Goal: Task Accomplishment & Management: Complete application form

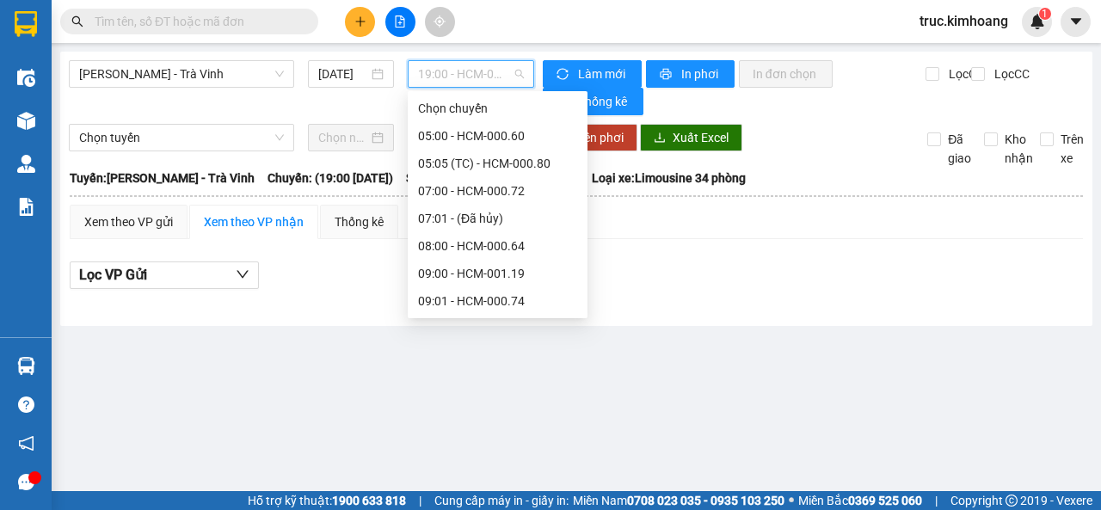
scroll to position [413, 0]
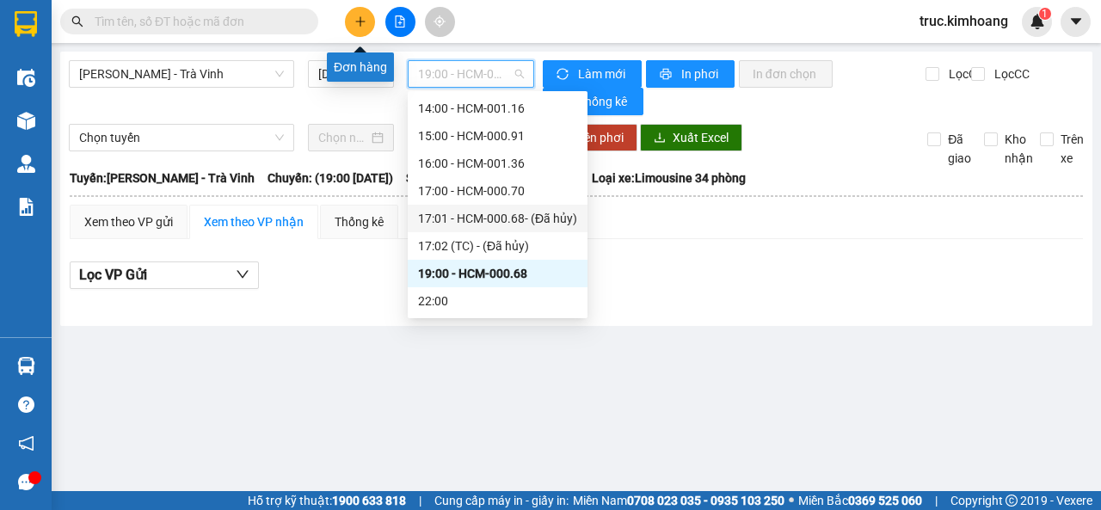
click at [359, 22] on icon "plus" at bounding box center [360, 21] width 12 height 12
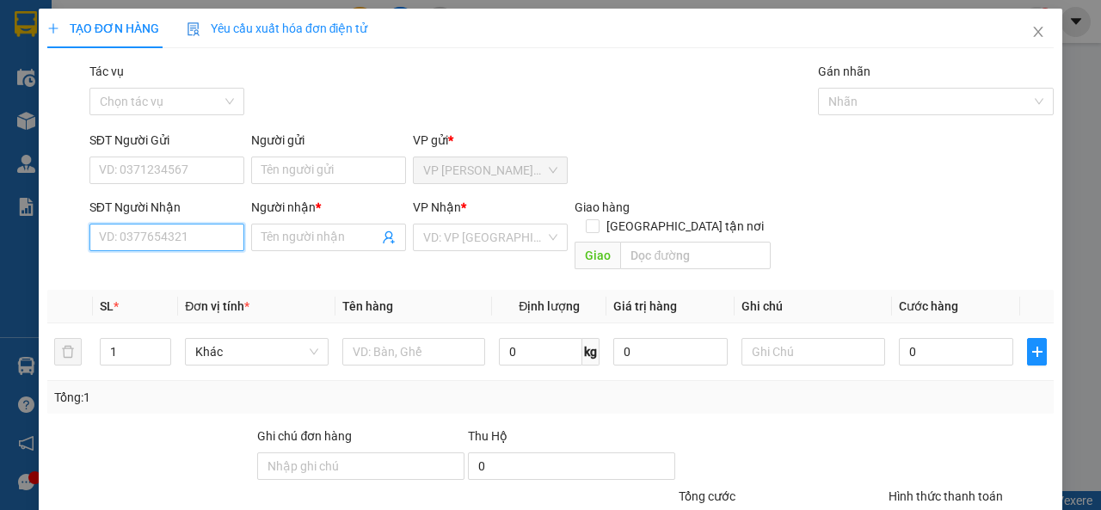
click at [193, 240] on input "SĐT Người Nhận" at bounding box center [166, 238] width 155 height 28
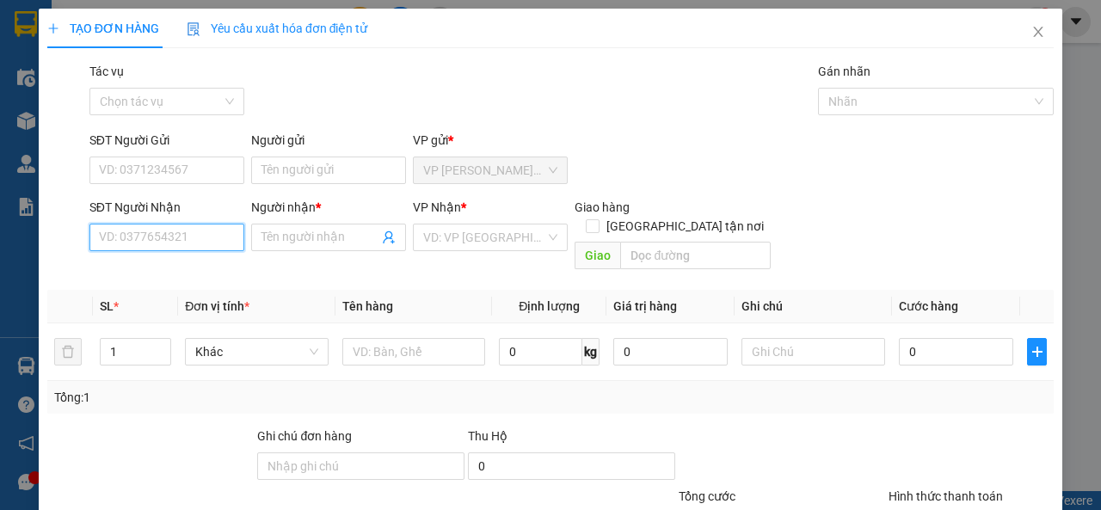
click at [193, 240] on input "SĐT Người Nhận" at bounding box center [166, 238] width 155 height 28
type input "0902839998"
click at [205, 271] on div "0902839998 - A ÚT" at bounding box center [165, 271] width 133 height 19
type input "A ÚT"
type input "180.000"
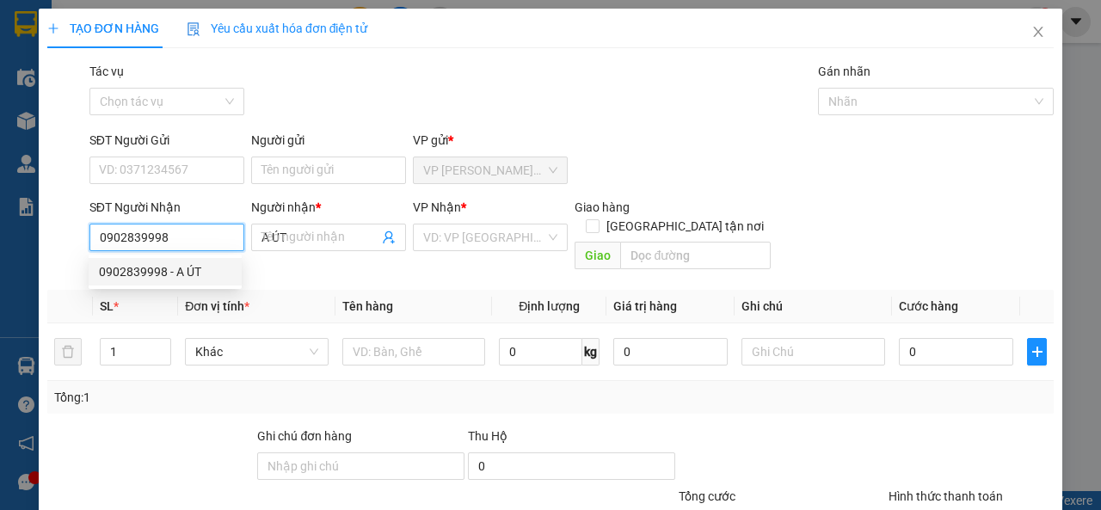
type input "180.000"
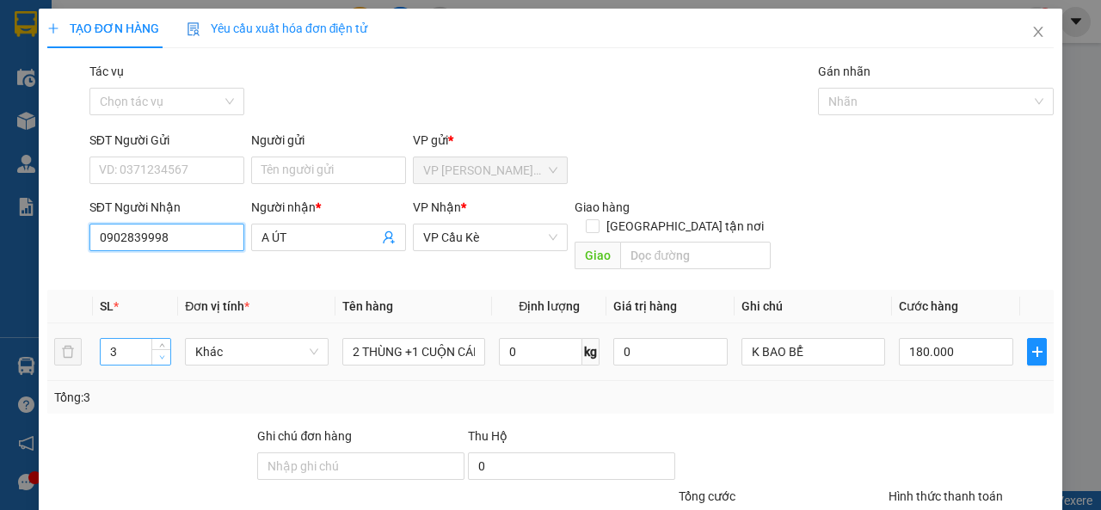
type input "0902839998"
click at [162, 354] on icon "down" at bounding box center [162, 357] width 6 height 6
type input "1"
click at [162, 354] on icon "down" at bounding box center [162, 357] width 6 height 6
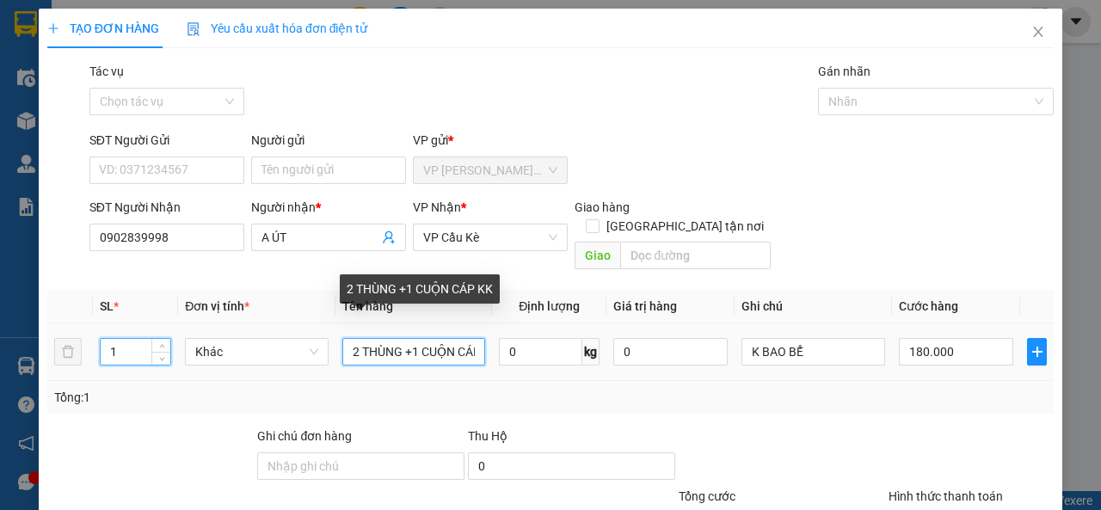
click at [454, 338] on input "2 THÙNG +1 CUỘN CÁP KK" at bounding box center [414, 352] width 144 height 28
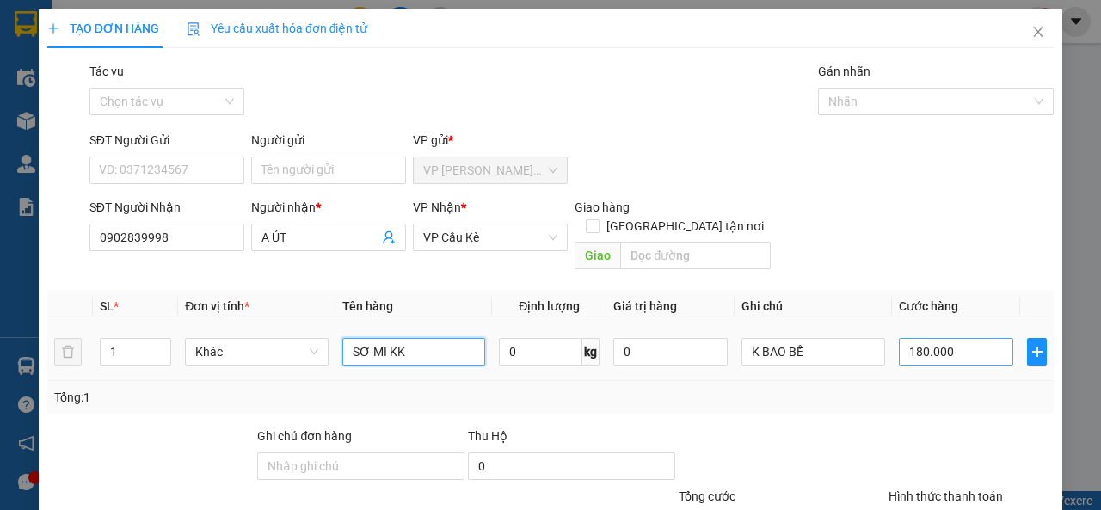
type input "SƠ MI KK"
click at [945, 338] on input "180.000" at bounding box center [956, 352] width 114 height 28
type input "3"
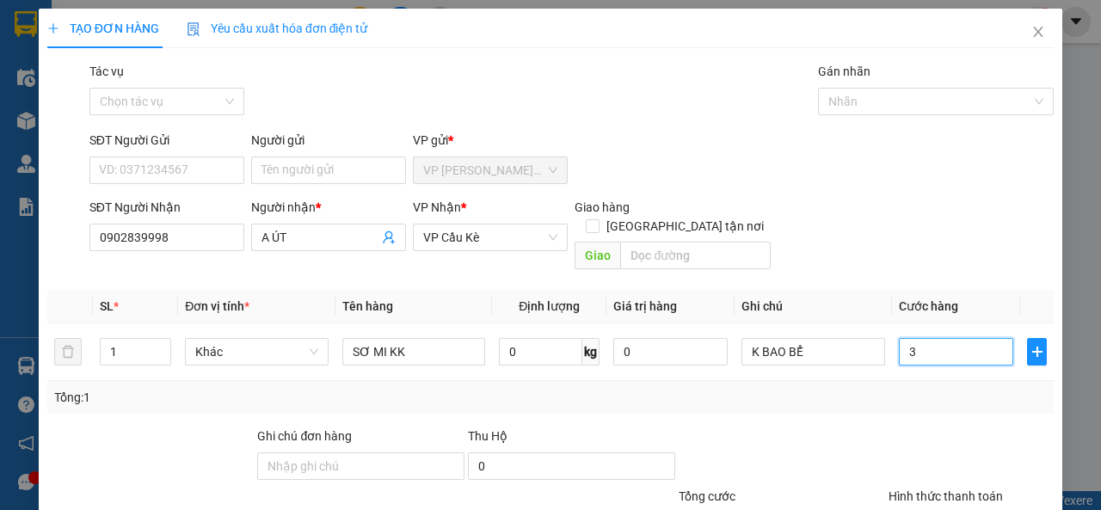
type input "35"
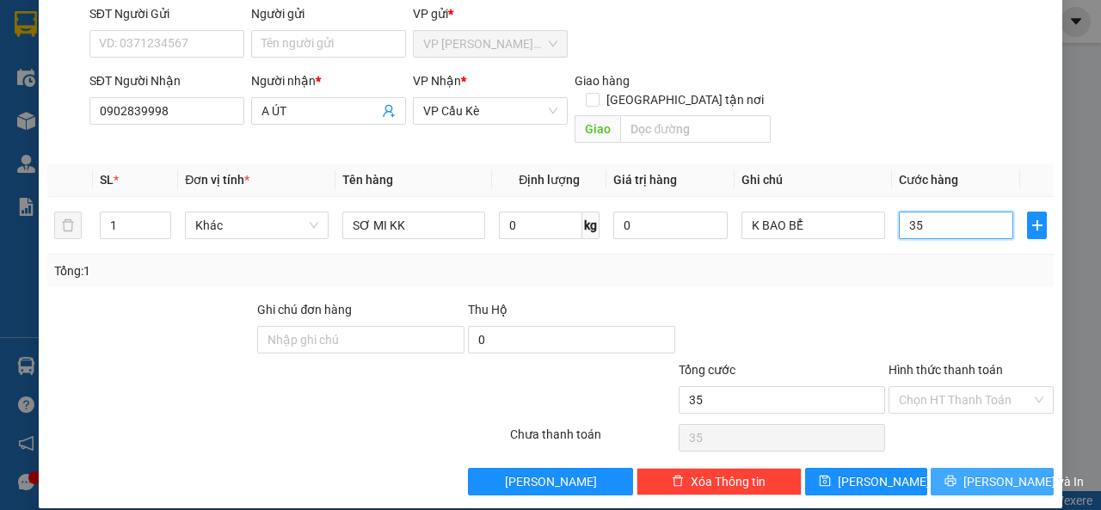
type input "35"
type input "35.000"
click at [975, 472] on span "[PERSON_NAME] và In" at bounding box center [1024, 481] width 120 height 19
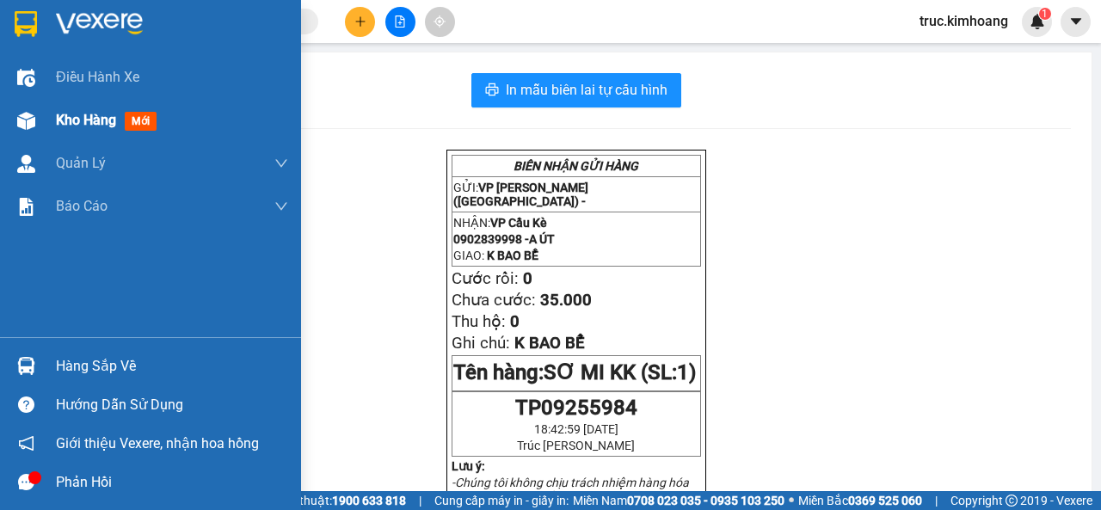
click at [71, 125] on span "Kho hàng" at bounding box center [86, 120] width 60 height 16
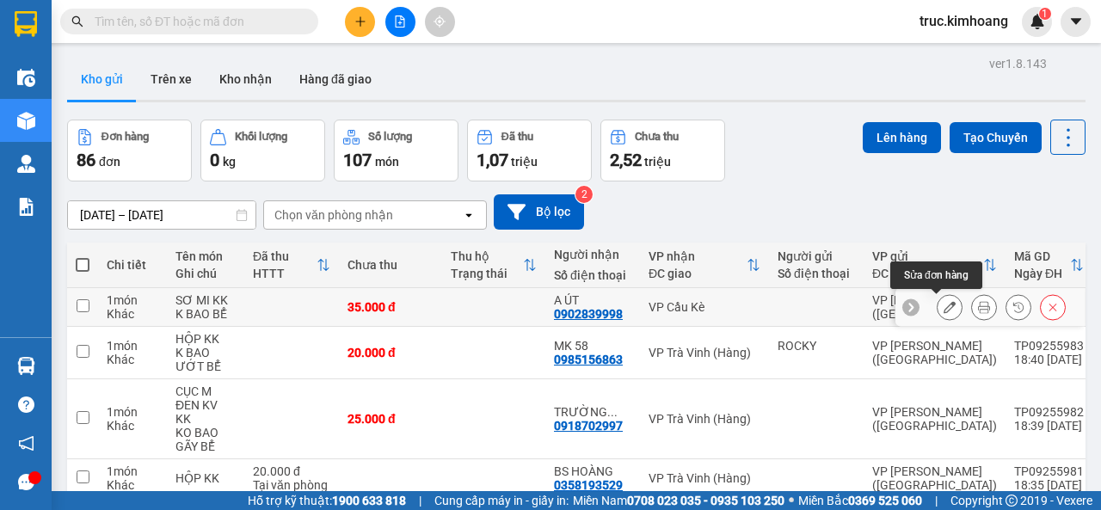
click at [944, 307] on icon at bounding box center [950, 307] width 12 height 12
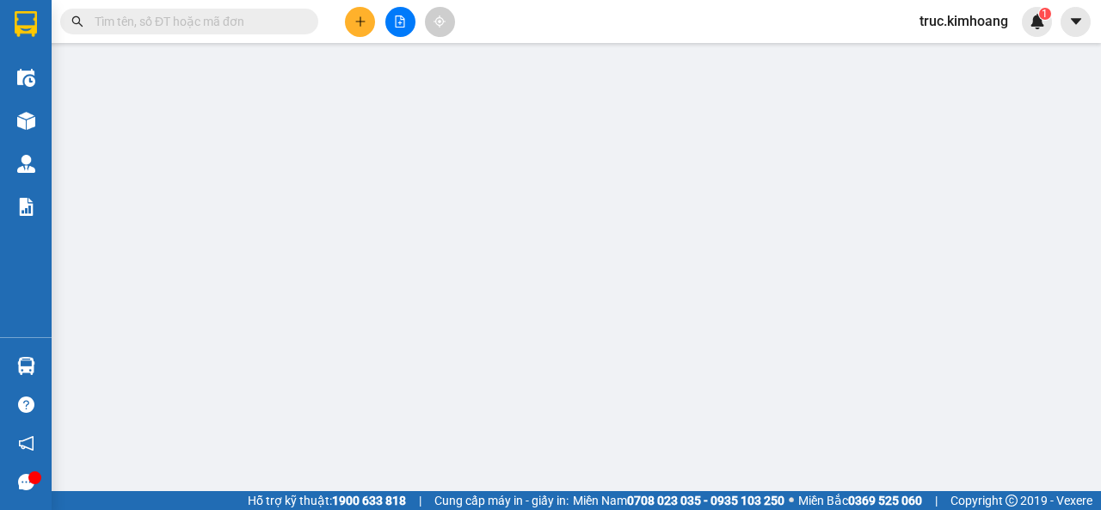
type input "0902839998"
type input "A ÚT"
type input "35.000"
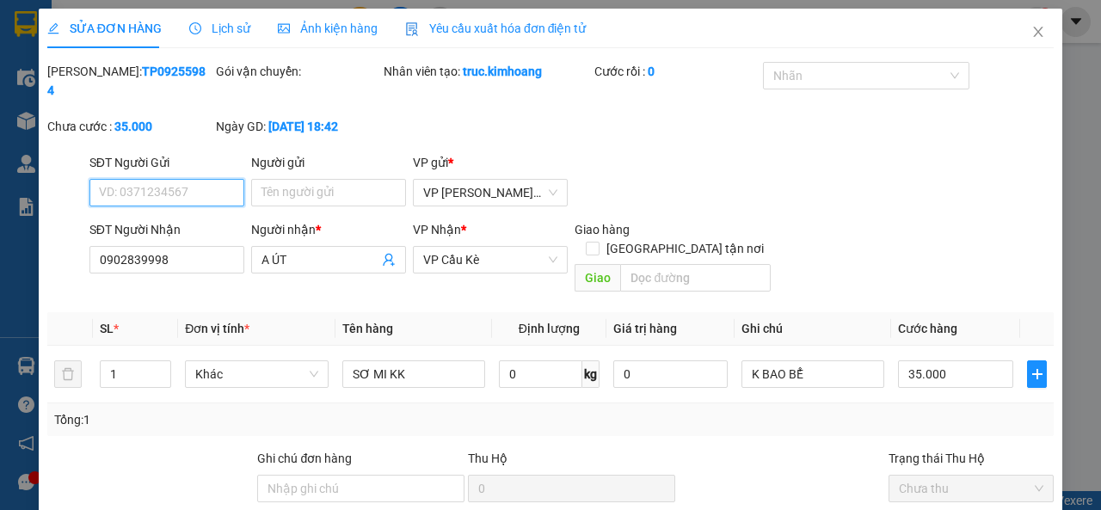
scroll to position [149, 0]
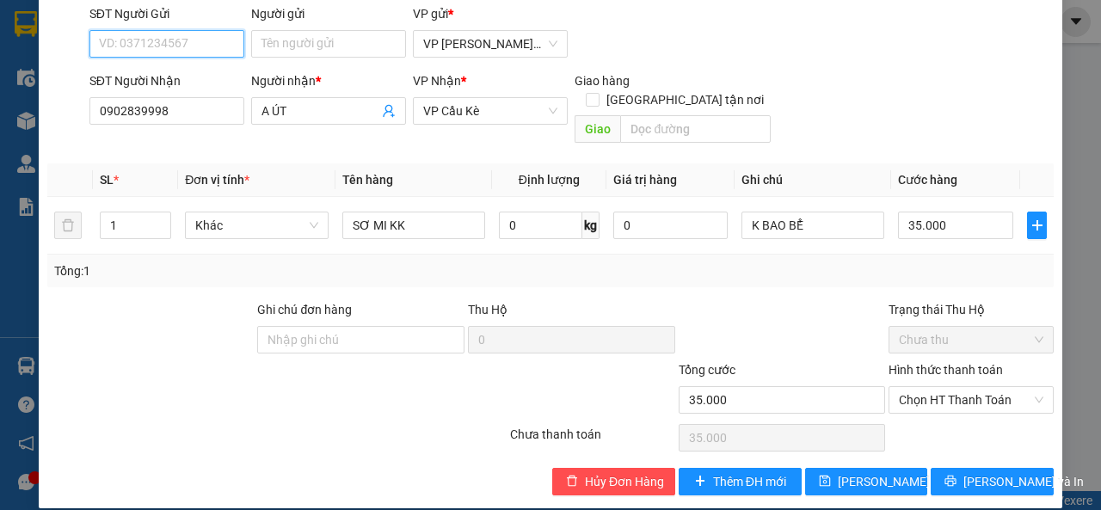
click at [915, 327] on span "Chưa thu" at bounding box center [971, 340] width 145 height 26
drag, startPoint x: 921, startPoint y: 313, endPoint x: 922, endPoint y: 328, distance: 14.7
click at [921, 327] on span "Chưa thu" at bounding box center [971, 340] width 145 height 26
click at [939, 387] on span "Chọn HT Thanh Toán" at bounding box center [971, 400] width 145 height 26
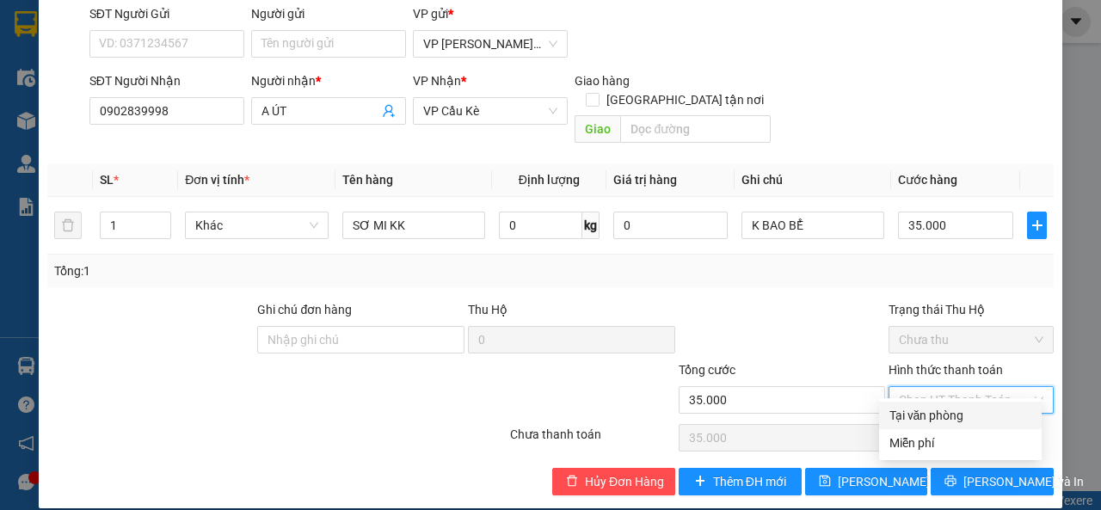
click at [936, 405] on div "Tại văn phòng" at bounding box center [960, 416] width 163 height 28
type input "0"
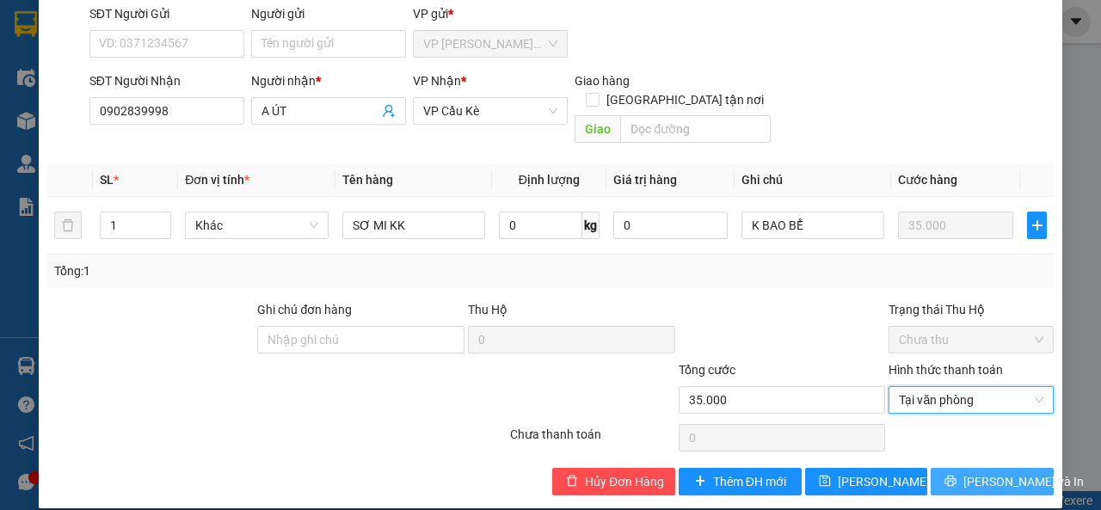
click at [949, 475] on icon "printer" at bounding box center [951, 481] width 12 height 12
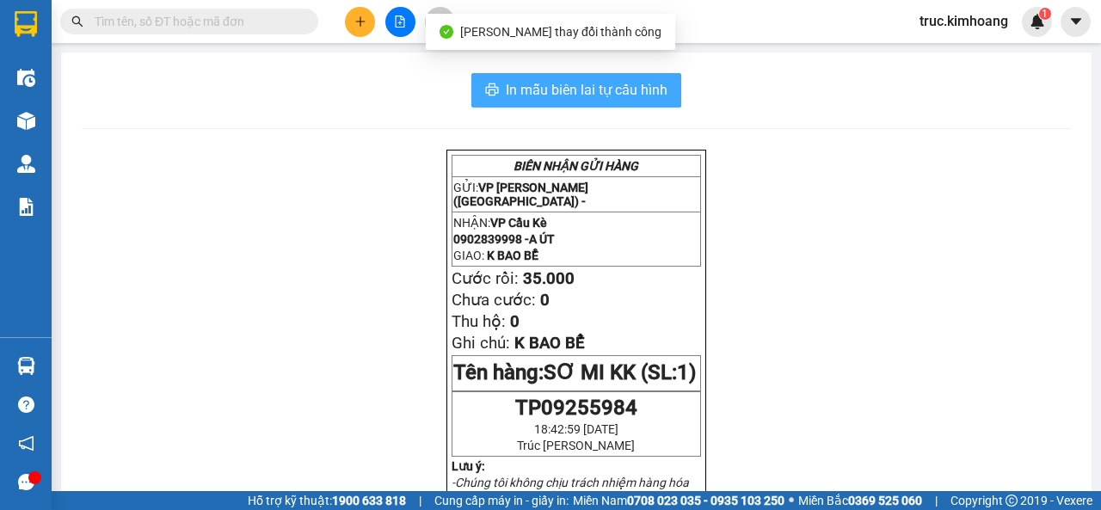
click at [632, 99] on span "In mẫu biên lai tự cấu hình" at bounding box center [587, 90] width 162 height 22
click at [616, 89] on span "In mẫu biên lai tự cấu hình" at bounding box center [587, 90] width 162 height 22
